Goal: Information Seeking & Learning: Find specific fact

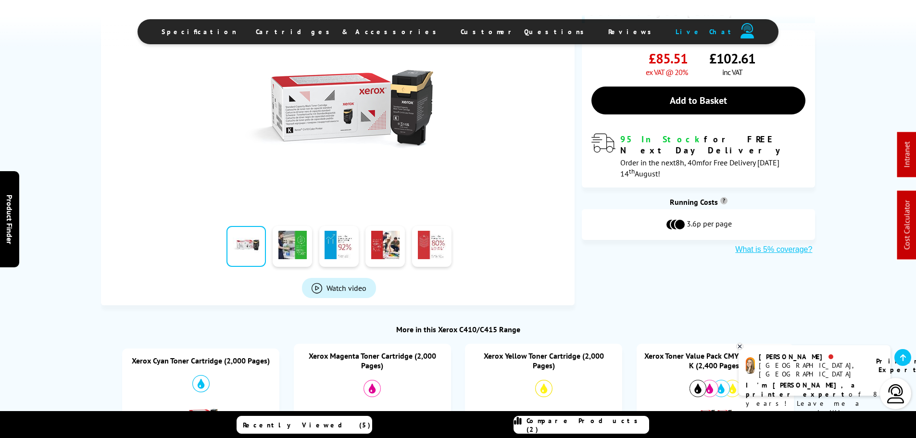
scroll to position [481, 0]
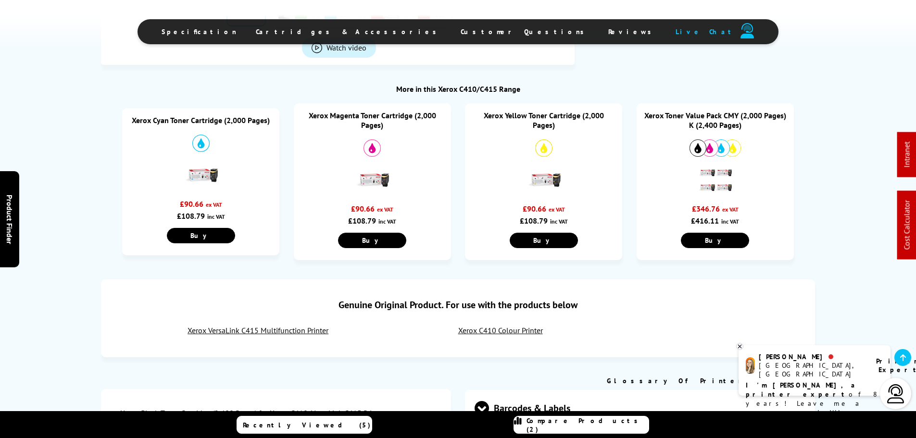
click at [722, 122] on link "Xerox Toner Value Pack CMY (2,000 Pages) K (2,400 Pages)" at bounding box center [715, 120] width 142 height 19
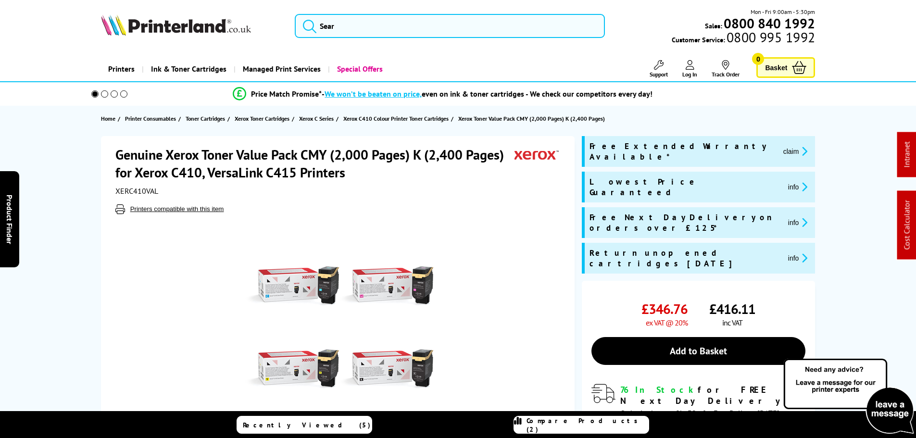
click at [780, 149] on button "claim" at bounding box center [795, 151] width 30 height 11
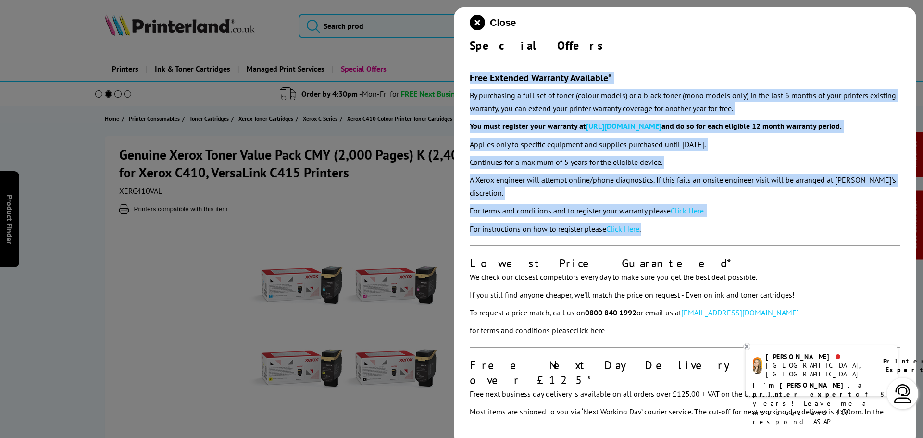
drag, startPoint x: 496, startPoint y: 156, endPoint x: 462, endPoint y: 81, distance: 82.6
click at [462, 81] on div "Close Special Offers Free Extended Warranty Available* By purchasing a full set…" at bounding box center [684, 226] width 461 height 438
copy div "Free Extended Warranty Available* By purchasing a full set of toner (colour mod…"
drag, startPoint x: 472, startPoint y: 23, endPoint x: 456, endPoint y: 25, distance: 15.4
click at [472, 23] on icon "close modal" at bounding box center [477, 22] width 15 height 15
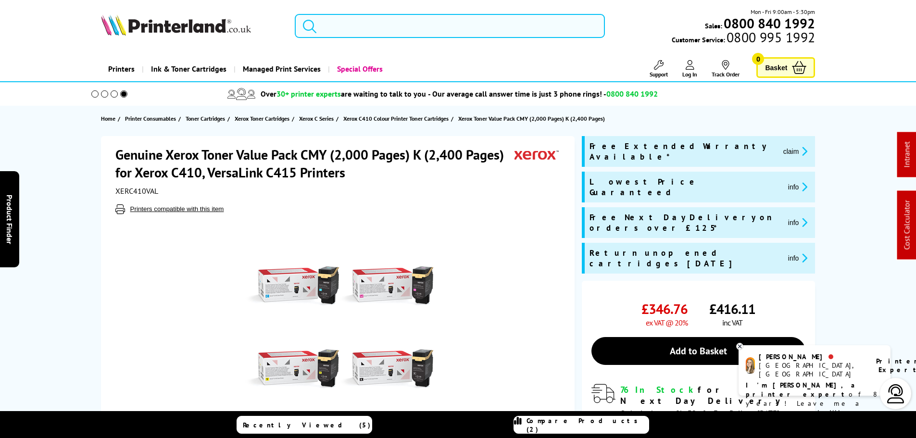
click at [441, 25] on input "search" at bounding box center [450, 26] width 310 height 24
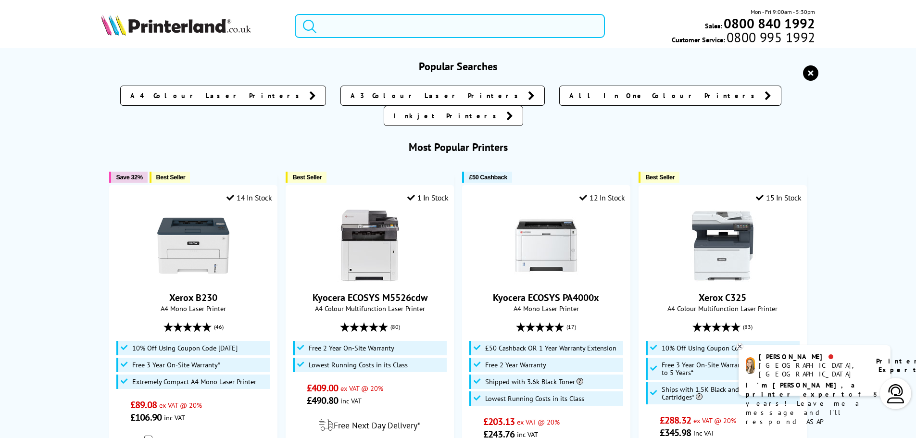
paste input "106R03922"
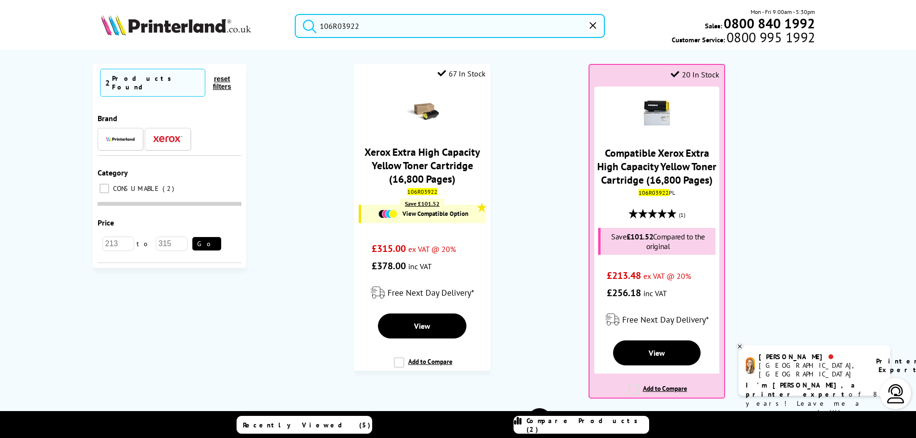
drag, startPoint x: 410, startPoint y: 34, endPoint x: 101, endPoint y: 32, distance: 308.1
click at [101, 32] on div "106R03922 Mon - Fri 9:00am - 5:30pm Sales: 0800 840 1992 Customer Service: 0800…" at bounding box center [458, 28] width 769 height 42
paste input "LaserJet Enterprise M406dn"
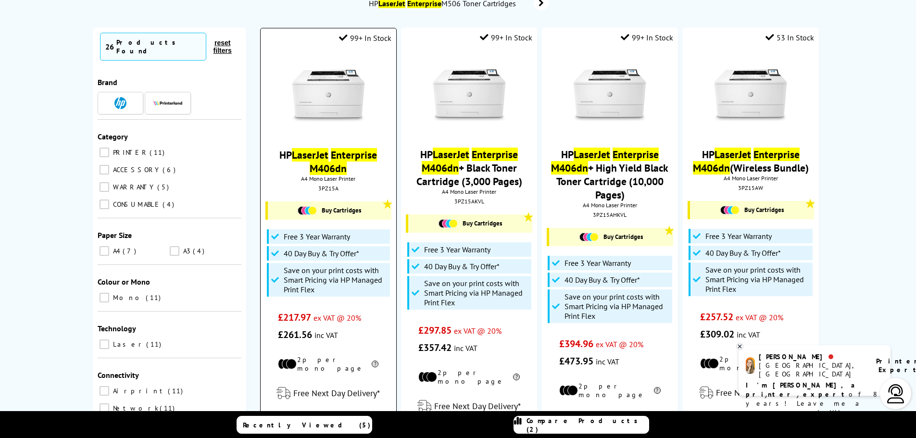
scroll to position [96, 0]
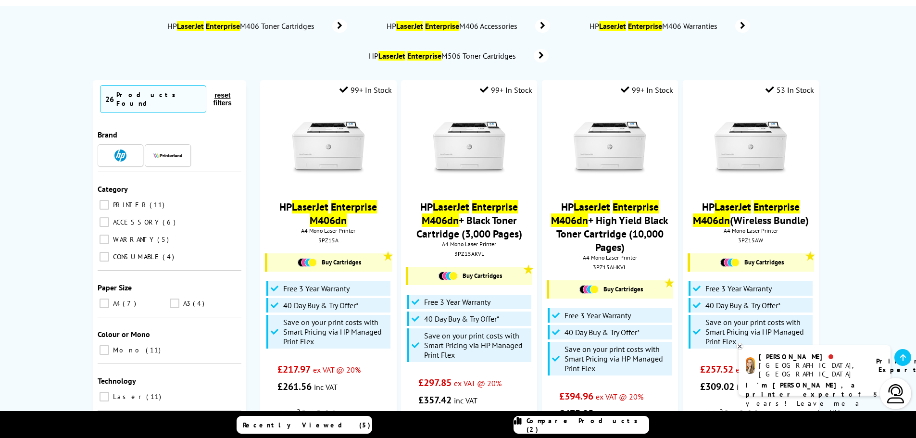
scroll to position [0, 0]
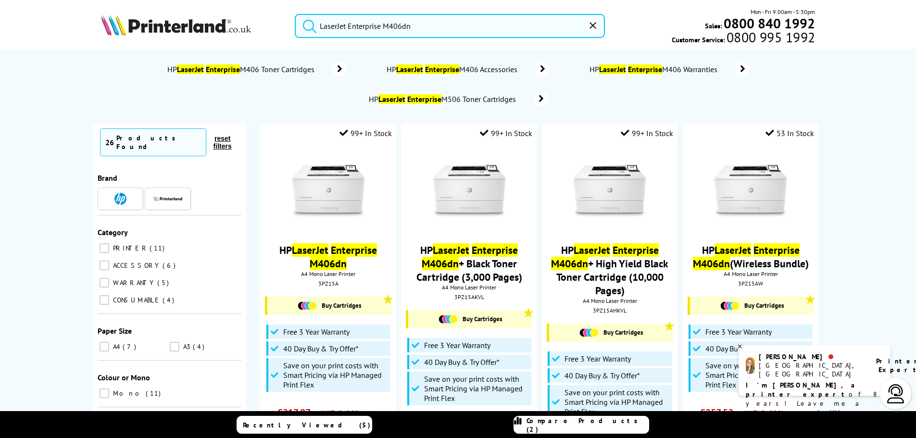
drag, startPoint x: 450, startPoint y: 28, endPoint x: 154, endPoint y: 32, distance: 296.1
click at [154, 32] on div "LaserJet Enterprise M406dn Mon - Fri 9:00am - 5:30pm Sales: 0800 840 1992 Custo…" at bounding box center [458, 28] width 769 height 42
paste input "W1490A"
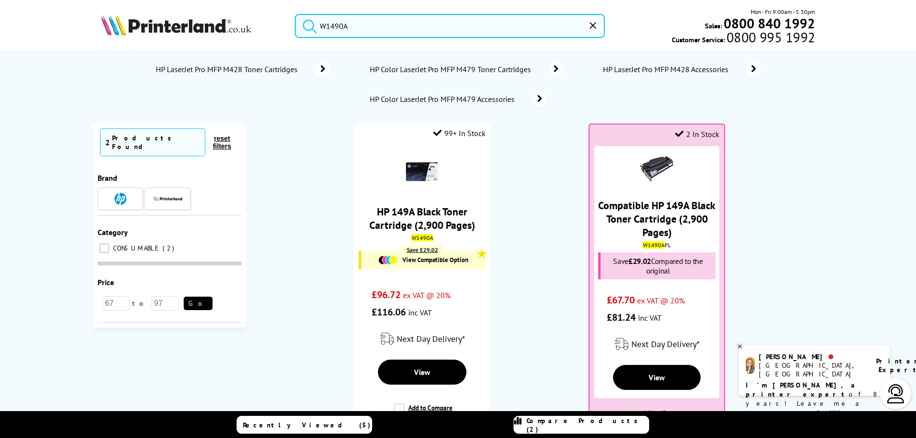
drag, startPoint x: 436, startPoint y: 33, endPoint x: 196, endPoint y: 15, distance: 240.9
click at [197, 15] on div "W1490A Mon - Fri 9:00am - 5:30pm Sales: 0800 840 1992 Customer Service: 0800 99…" at bounding box center [458, 28] width 769 height 42
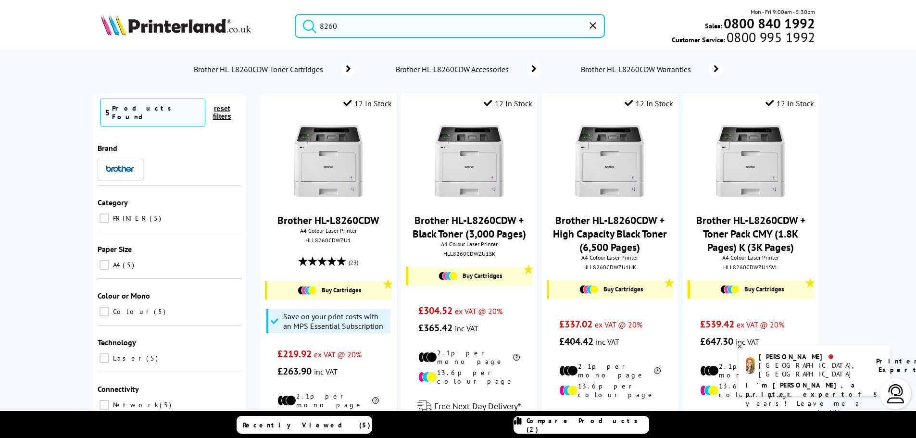
drag, startPoint x: 322, startPoint y: 25, endPoint x: 193, endPoint y: 30, distance: 128.9
click at [194, 30] on div "8260 Mon - Fri 9:00am - 5:30pm Sales: 0800 840 1992 Customer Service: 0800 995 …" at bounding box center [458, 28] width 769 height 42
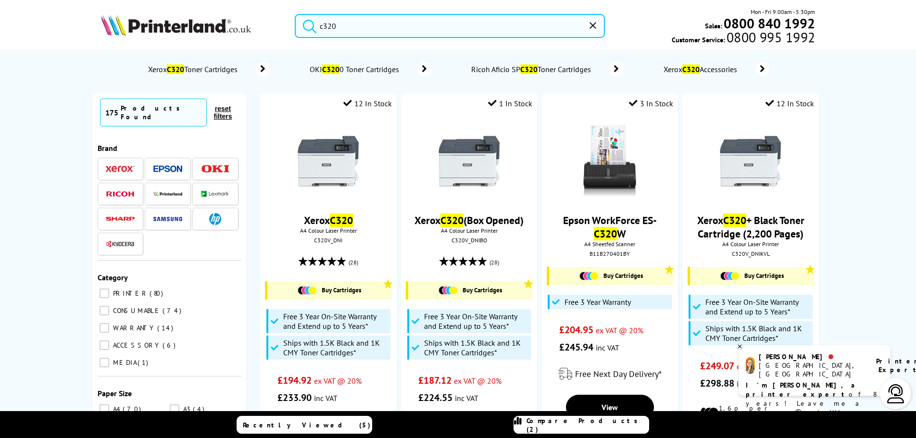
drag, startPoint x: 349, startPoint y: 31, endPoint x: 273, endPoint y: 35, distance: 76.5
click at [274, 35] on div "c320 Mon - Fri 9:00am - 5:30pm Sales: 0800 840 1992 Customer Service: 0800 995 …" at bounding box center [458, 28] width 769 height 42
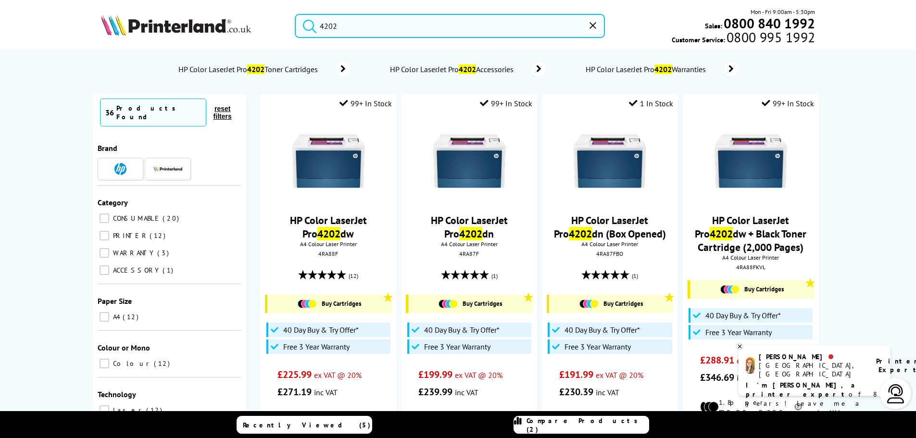
drag, startPoint x: 210, startPoint y: 29, endPoint x: 199, endPoint y: 29, distance: 10.1
click at [200, 29] on div "4202 Mon - Fri 9:00am - 5:30pm Sales: 0800 840 1992 Customer Service: 0800 995 …" at bounding box center [458, 28] width 769 height 42
paste input "106R03737"
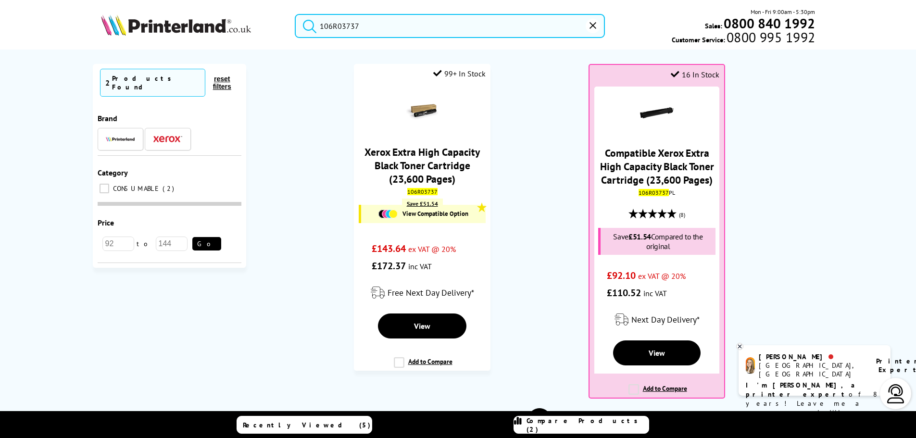
type input "106R03737"
